Goal: Task Accomplishment & Management: Manage account settings

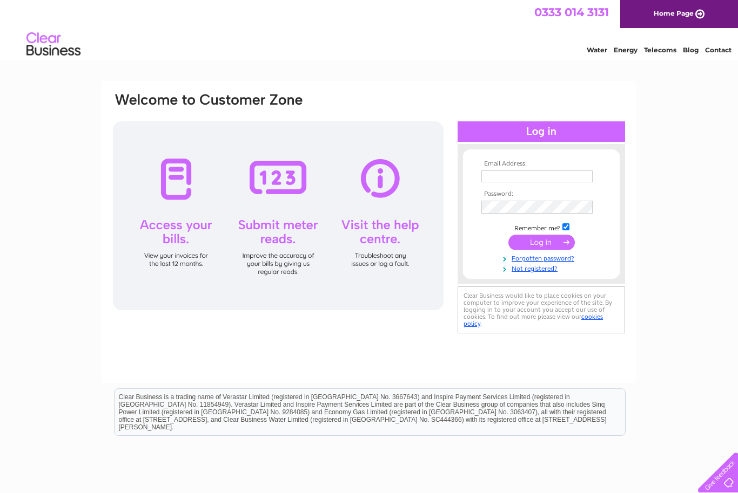
click at [178, 233] on div at bounding box center [278, 215] width 330 height 189
click at [499, 177] on input "text" at bounding box center [536, 177] width 111 height 12
type input "Verona.wheadon.farm@gmail.com"
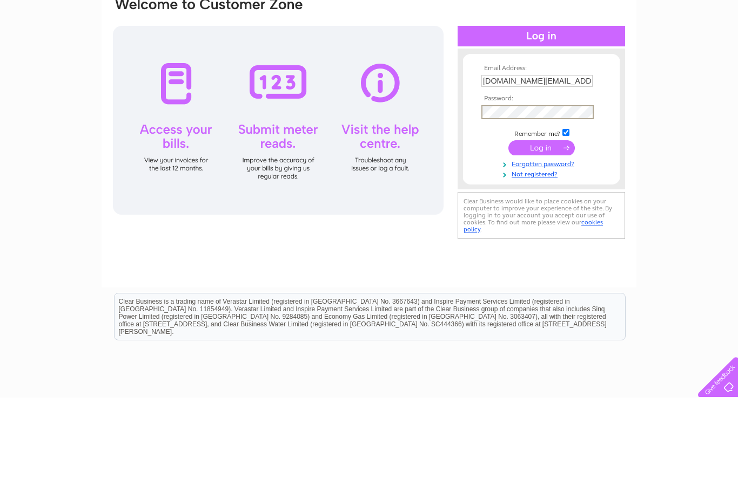
click at [541, 236] on input "submit" at bounding box center [541, 243] width 66 height 15
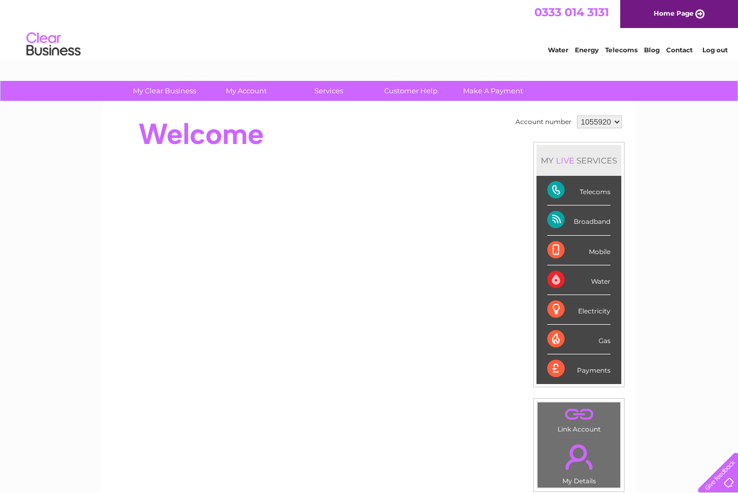
click at [605, 190] on div "Telecoms" at bounding box center [578, 191] width 63 height 30
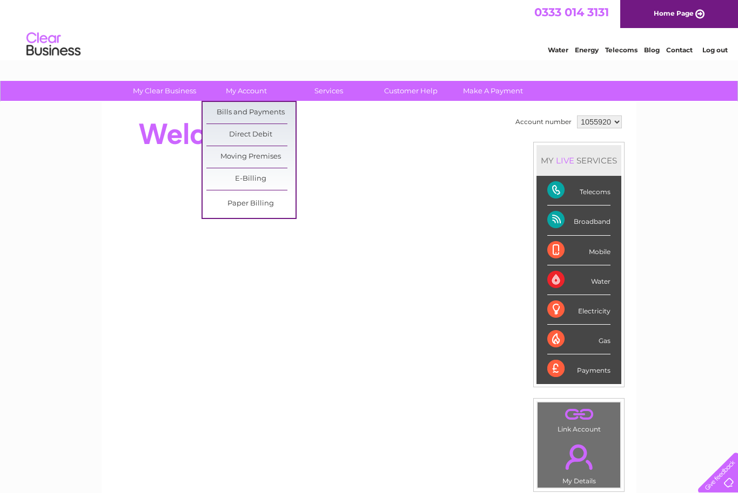
click at [282, 110] on link "Bills and Payments" at bounding box center [250, 113] width 89 height 22
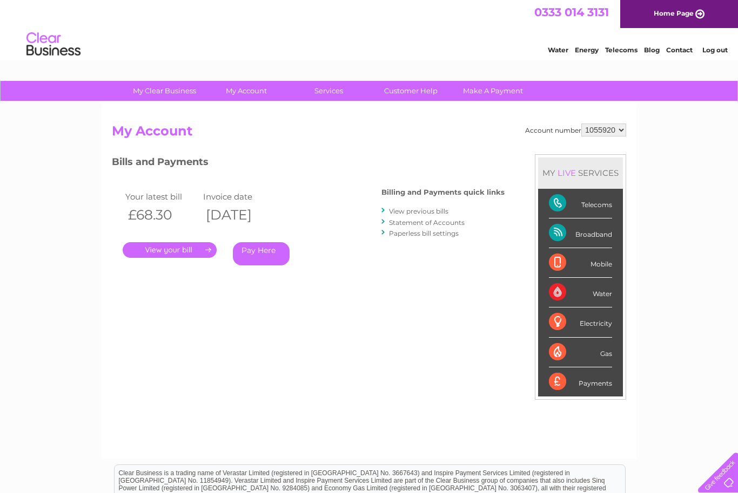
click at [167, 250] on link "." at bounding box center [170, 250] width 94 height 16
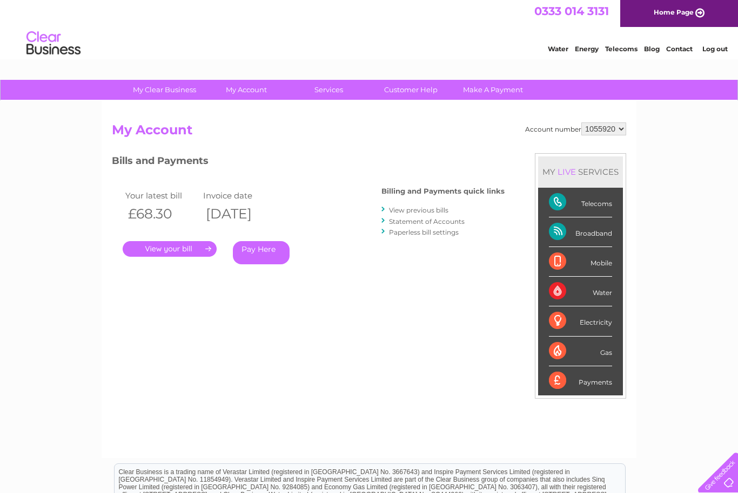
click at [420, 210] on link "View previous bills" at bounding box center [418, 210] width 59 height 8
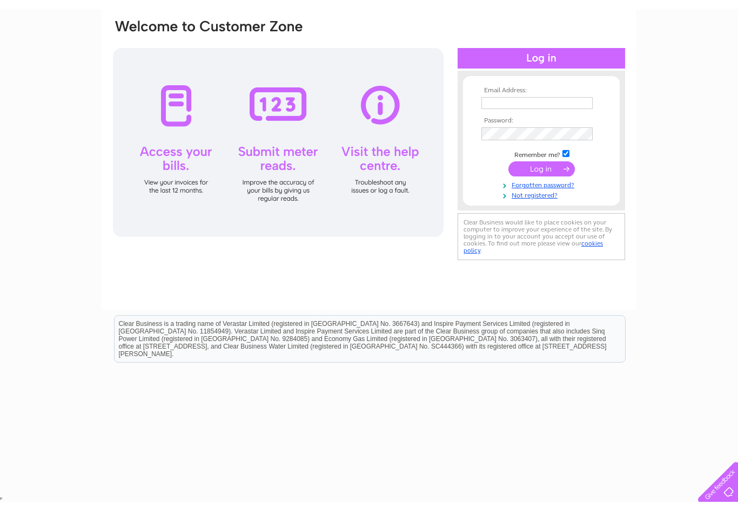
scroll to position [64, 0]
